Goal: Navigation & Orientation: Understand site structure

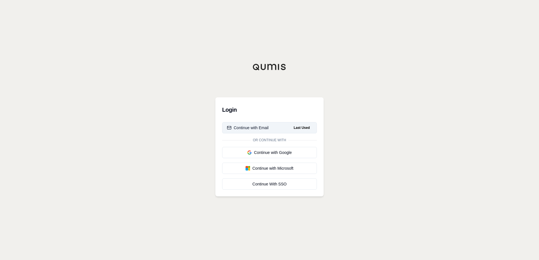
click at [283, 128] on button "Continue with Email Last Used" at bounding box center [269, 127] width 95 height 11
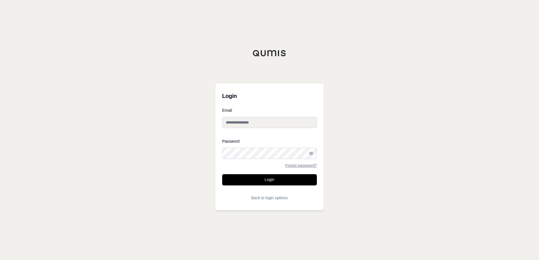
type input "**********"
click at [265, 177] on button "Login" at bounding box center [269, 179] width 95 height 11
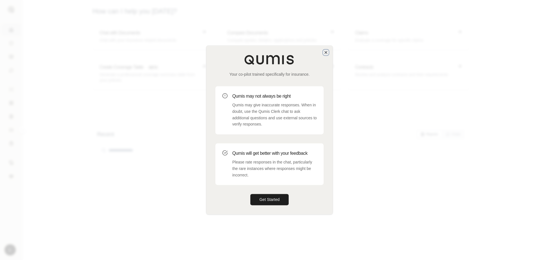
click at [326, 53] on icon "button" at bounding box center [325, 52] width 5 height 5
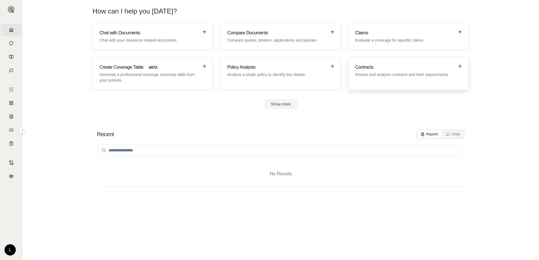
click at [370, 72] on div "Contracts Review and analyze contracts and their requirements" at bounding box center [404, 71] width 99 height 14
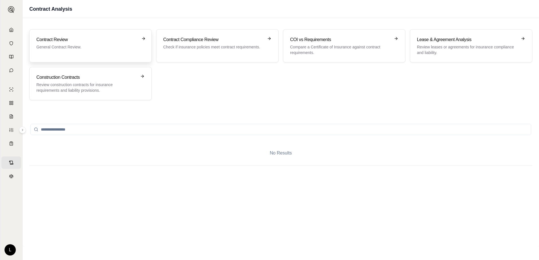
click at [62, 45] on p "General Contract Review." at bounding box center [86, 47] width 100 height 6
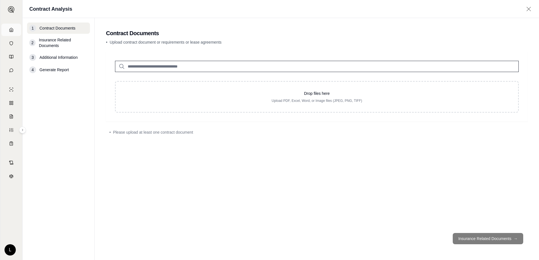
click at [11, 31] on icon at bounding box center [11, 30] width 5 height 5
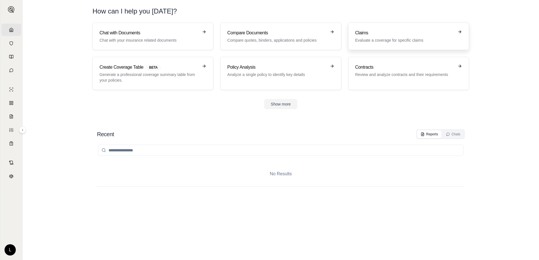
click at [388, 38] on p "Evaluate a coverage for specific claims" at bounding box center [404, 40] width 99 height 6
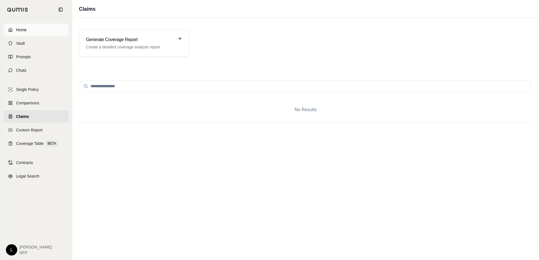
click at [14, 29] on link "Home" at bounding box center [36, 30] width 65 height 12
